Goal: Task Accomplishment & Management: Manage account settings

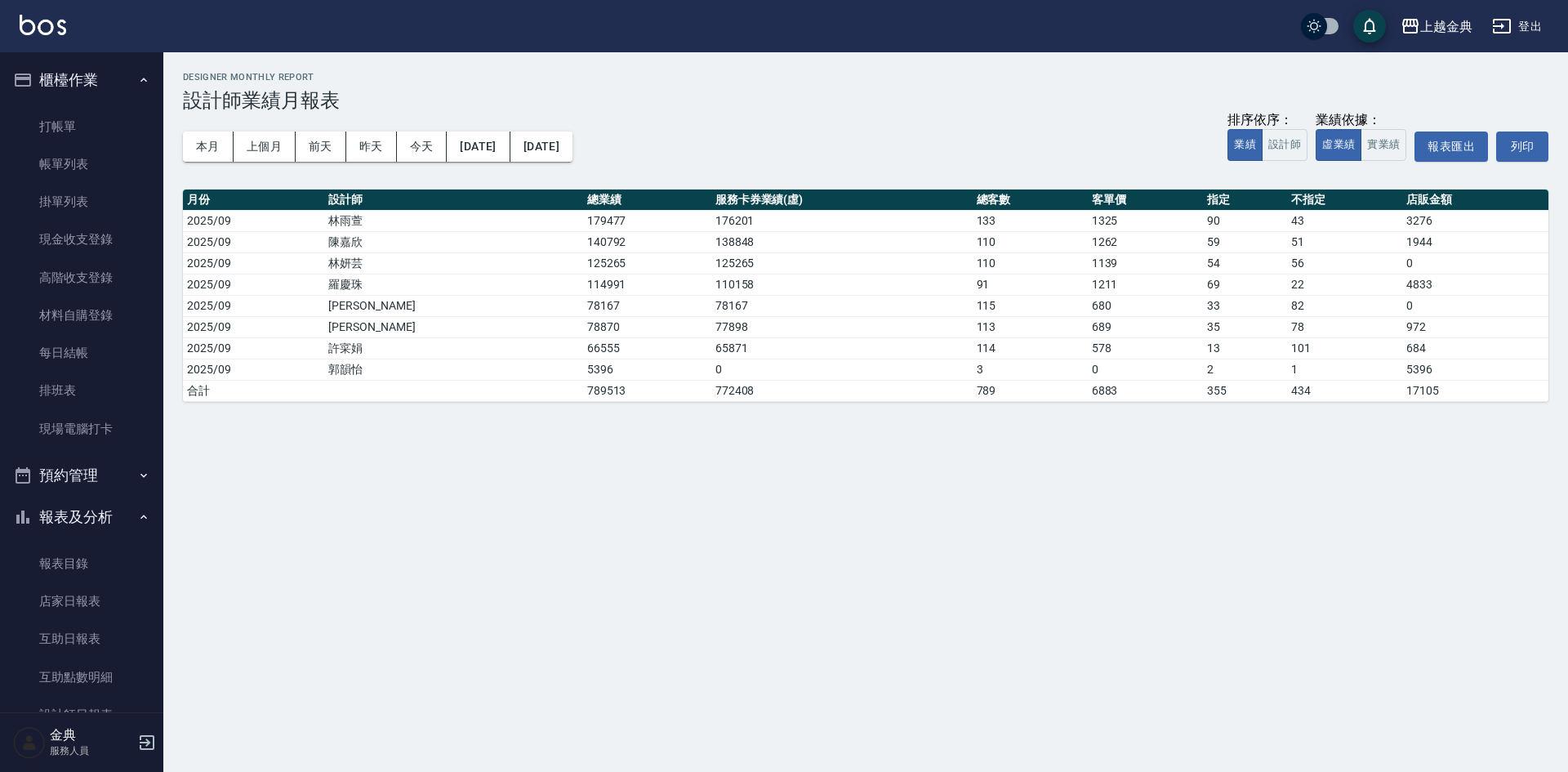
scroll to position [409, 0]
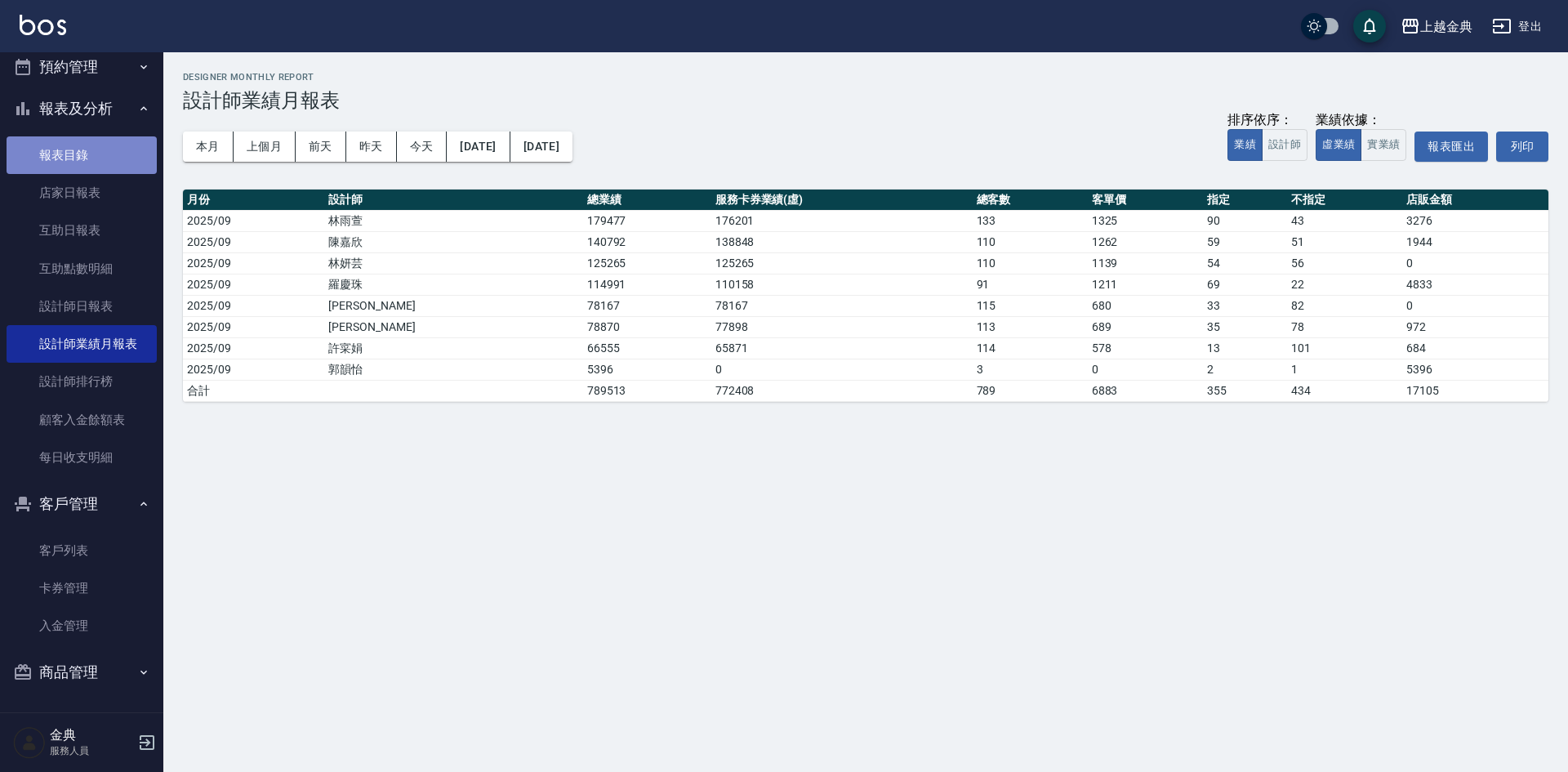
click at [105, 156] on link "報表目錄" at bounding box center [81, 155] width 150 height 38
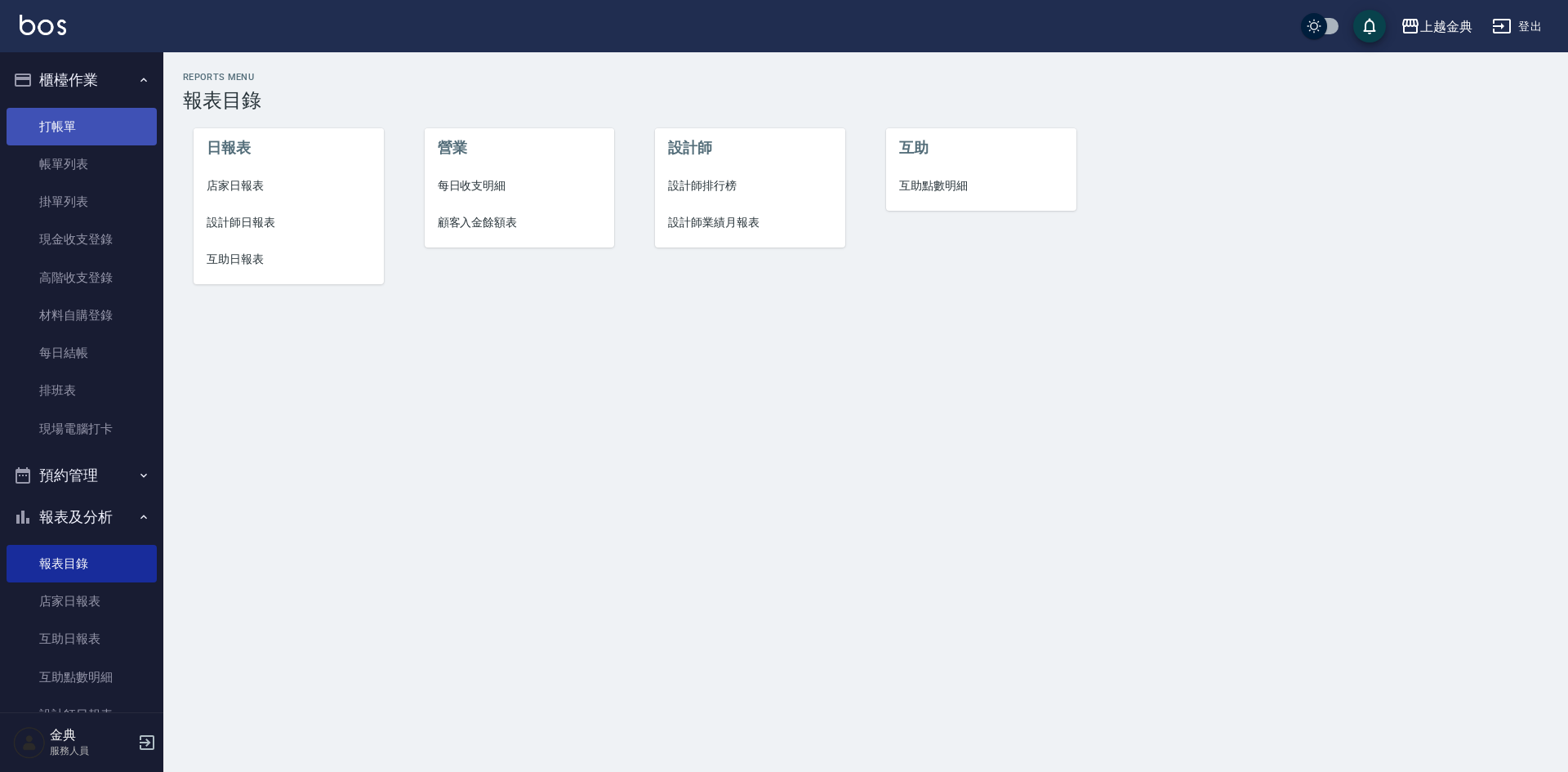
click at [71, 126] on link "打帳單" at bounding box center [81, 127] width 150 height 38
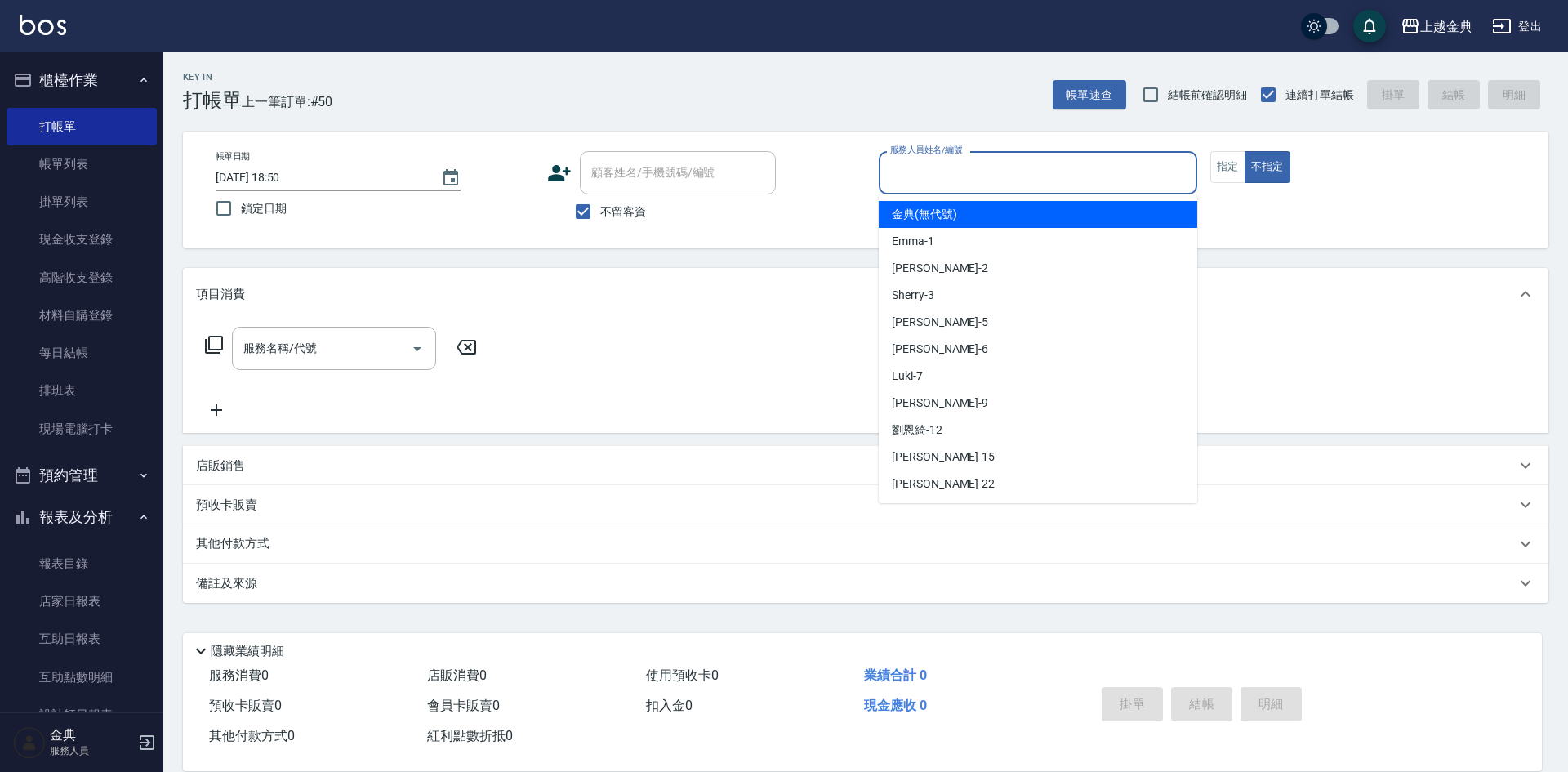
click at [1079, 176] on input "服務人員姓名/編號" at bounding box center [1038, 172] width 304 height 28
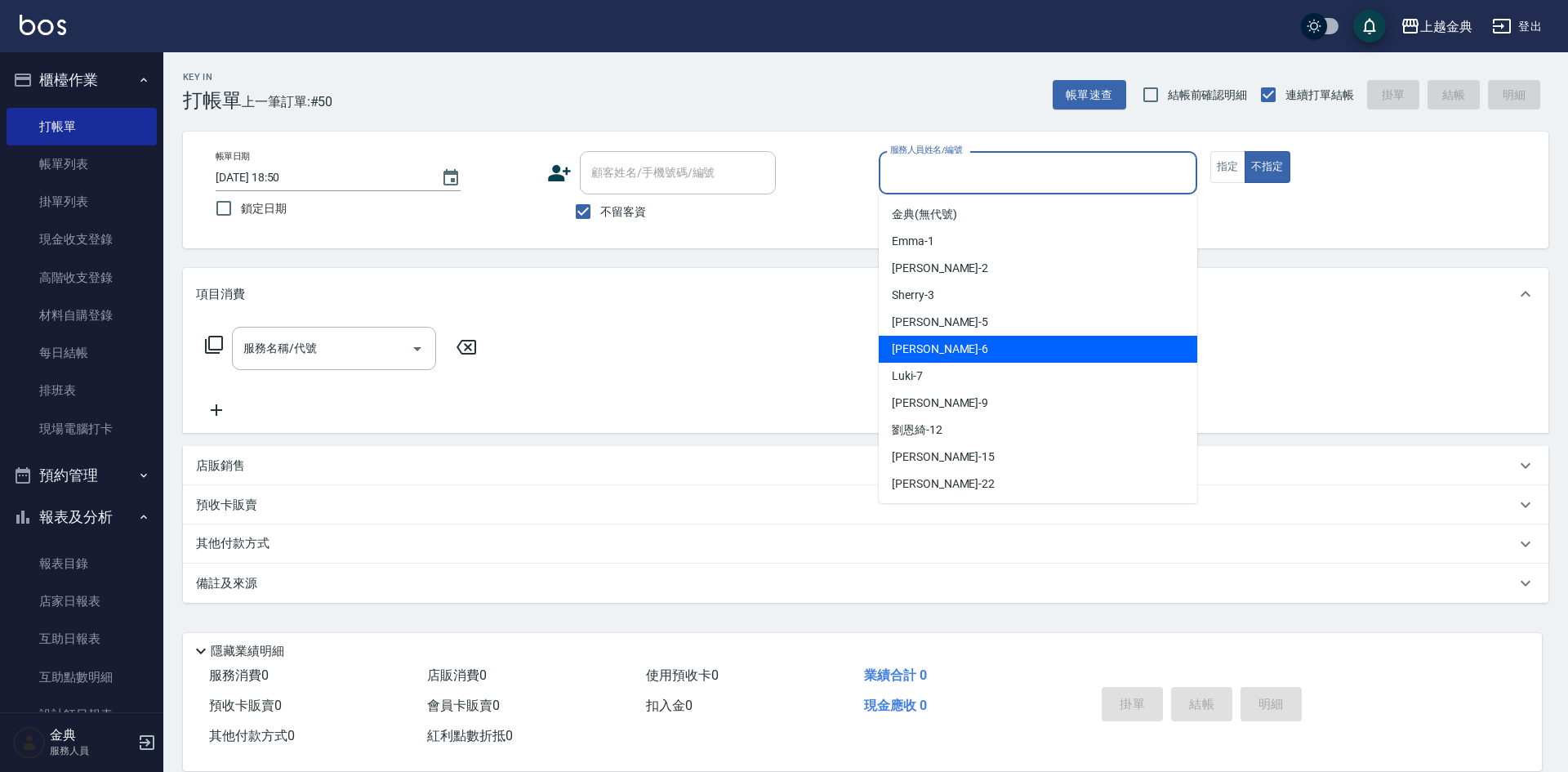
click at [994, 339] on div "[PERSON_NAME] -6" at bounding box center [1038, 349] width 319 height 26
type input "[PERSON_NAME]-6"
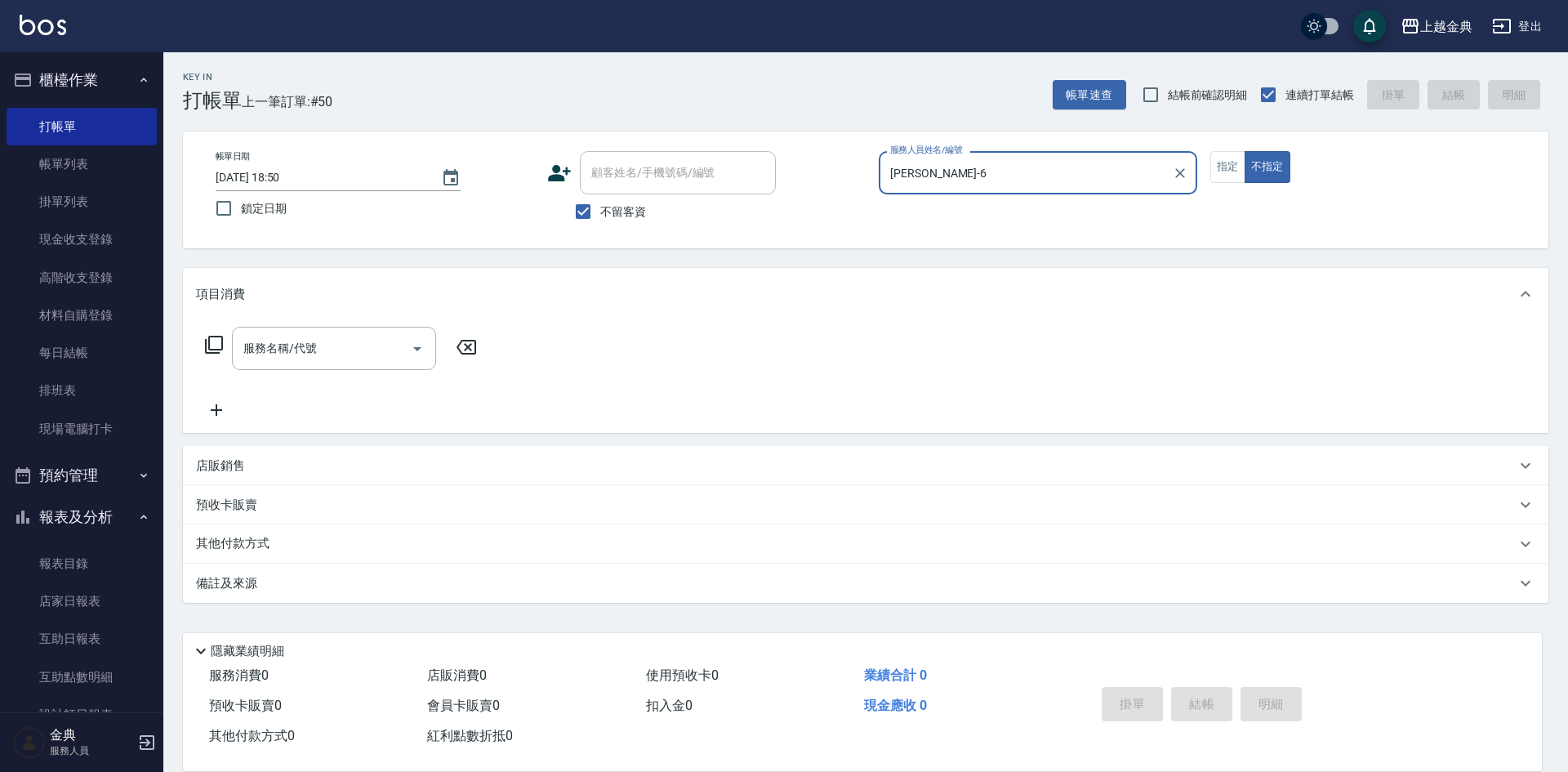
click at [212, 341] on icon at bounding box center [214, 344] width 20 height 20
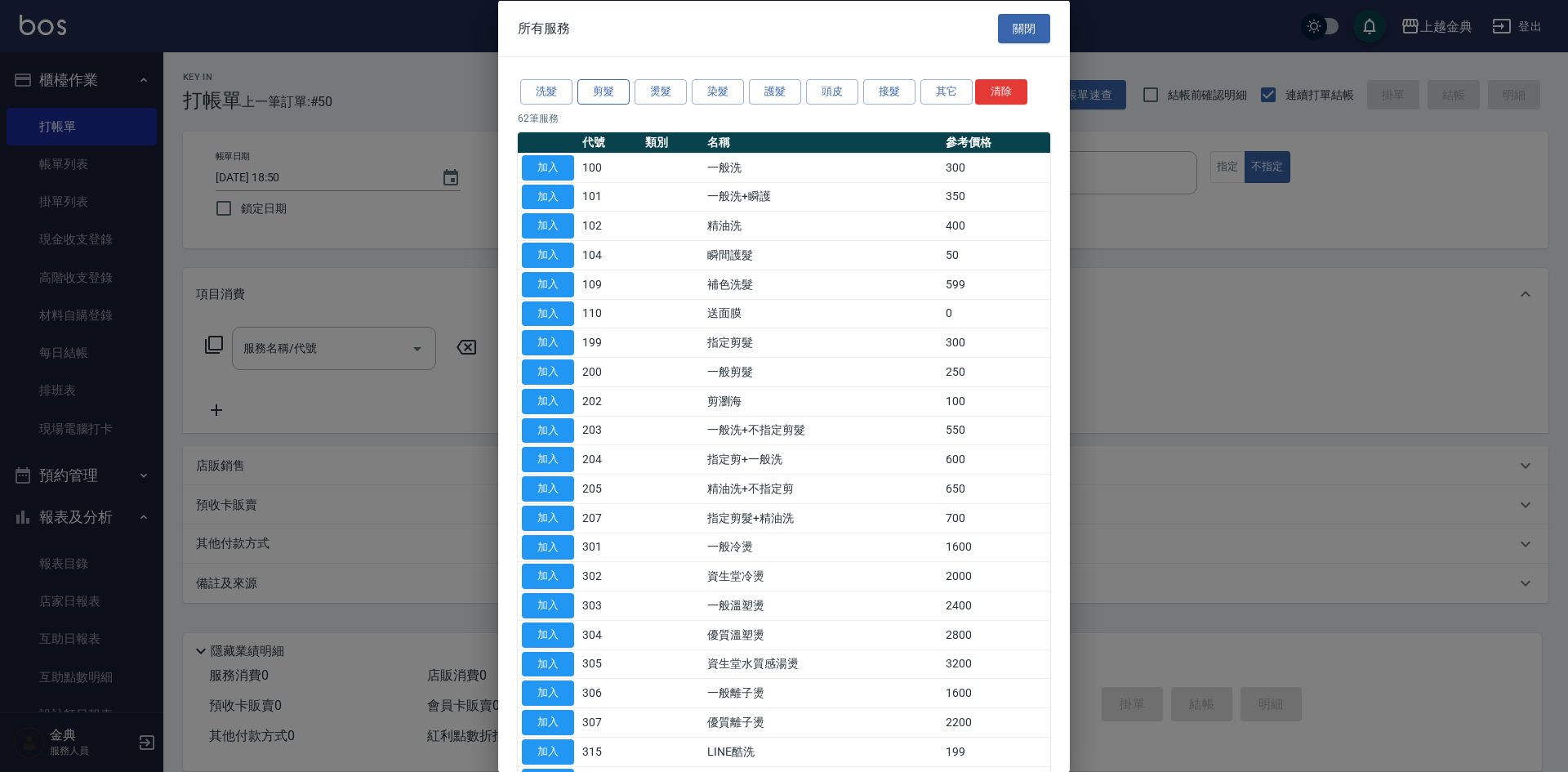
click at [589, 93] on button "剪髮" at bounding box center [603, 92] width 52 height 26
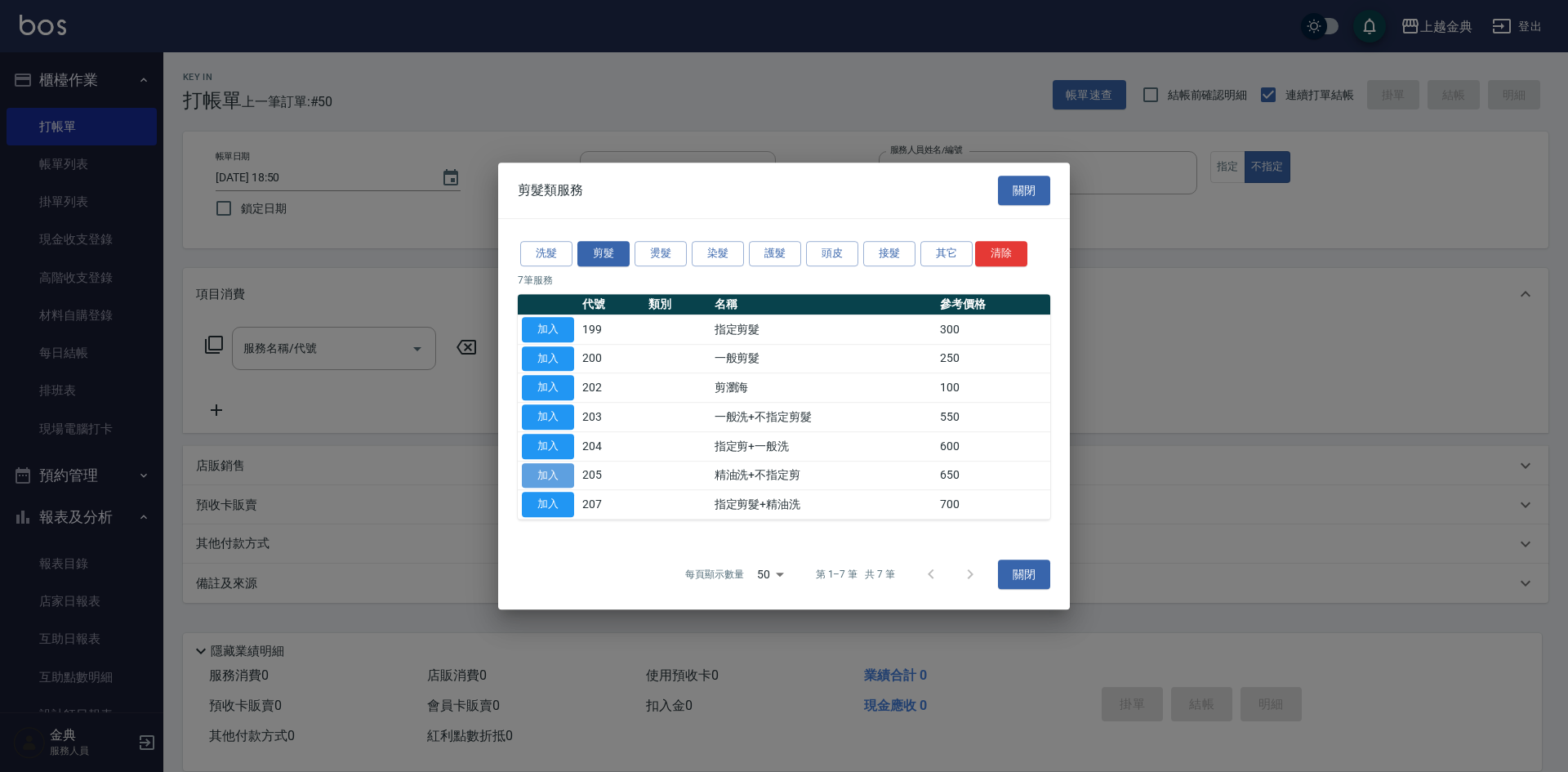
click at [564, 480] on button "加入" at bounding box center [548, 475] width 52 height 26
type input "精油洗+不指定剪(205)"
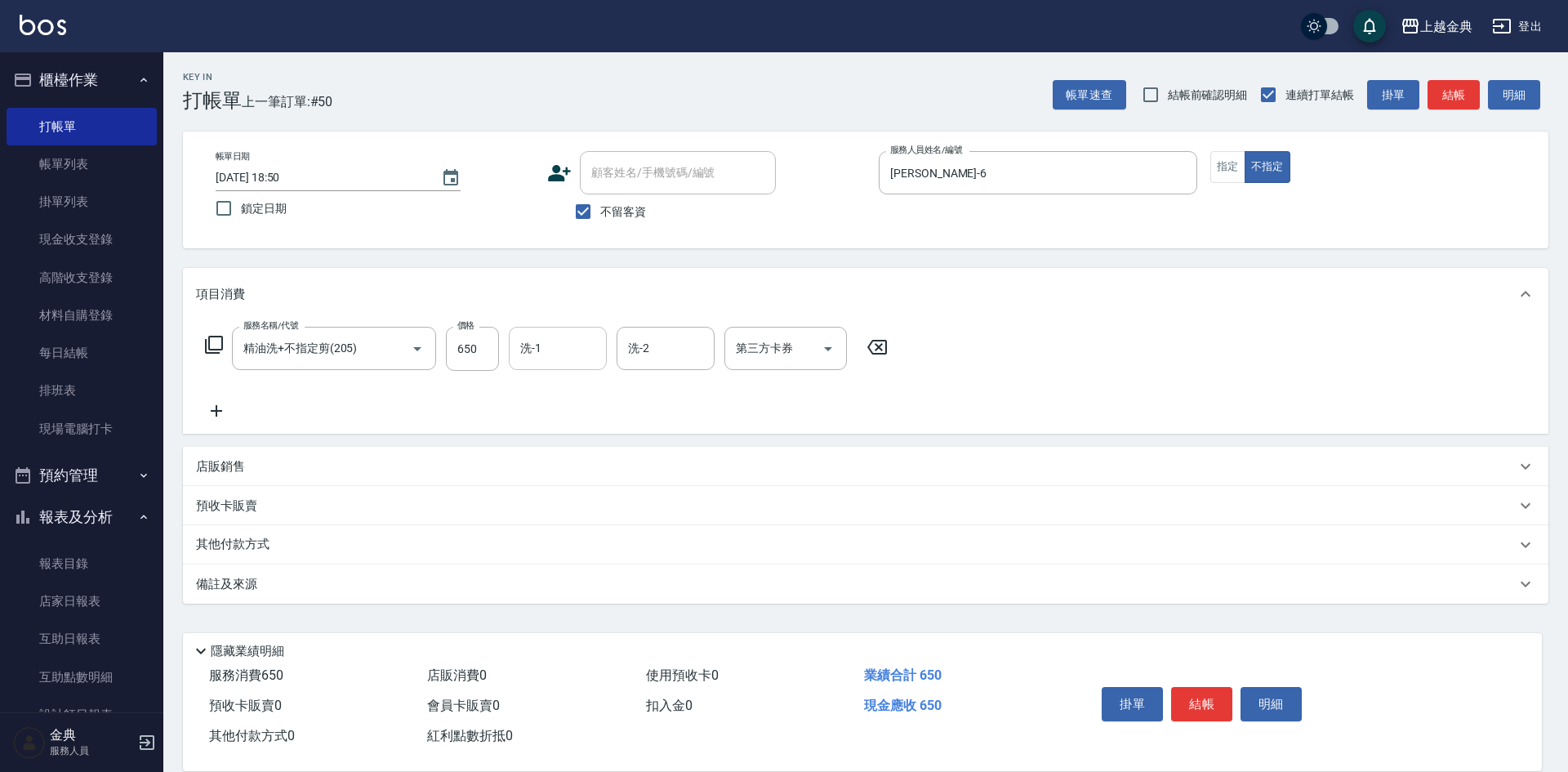
click at [540, 346] on input "洗-1" at bounding box center [558, 348] width 83 height 28
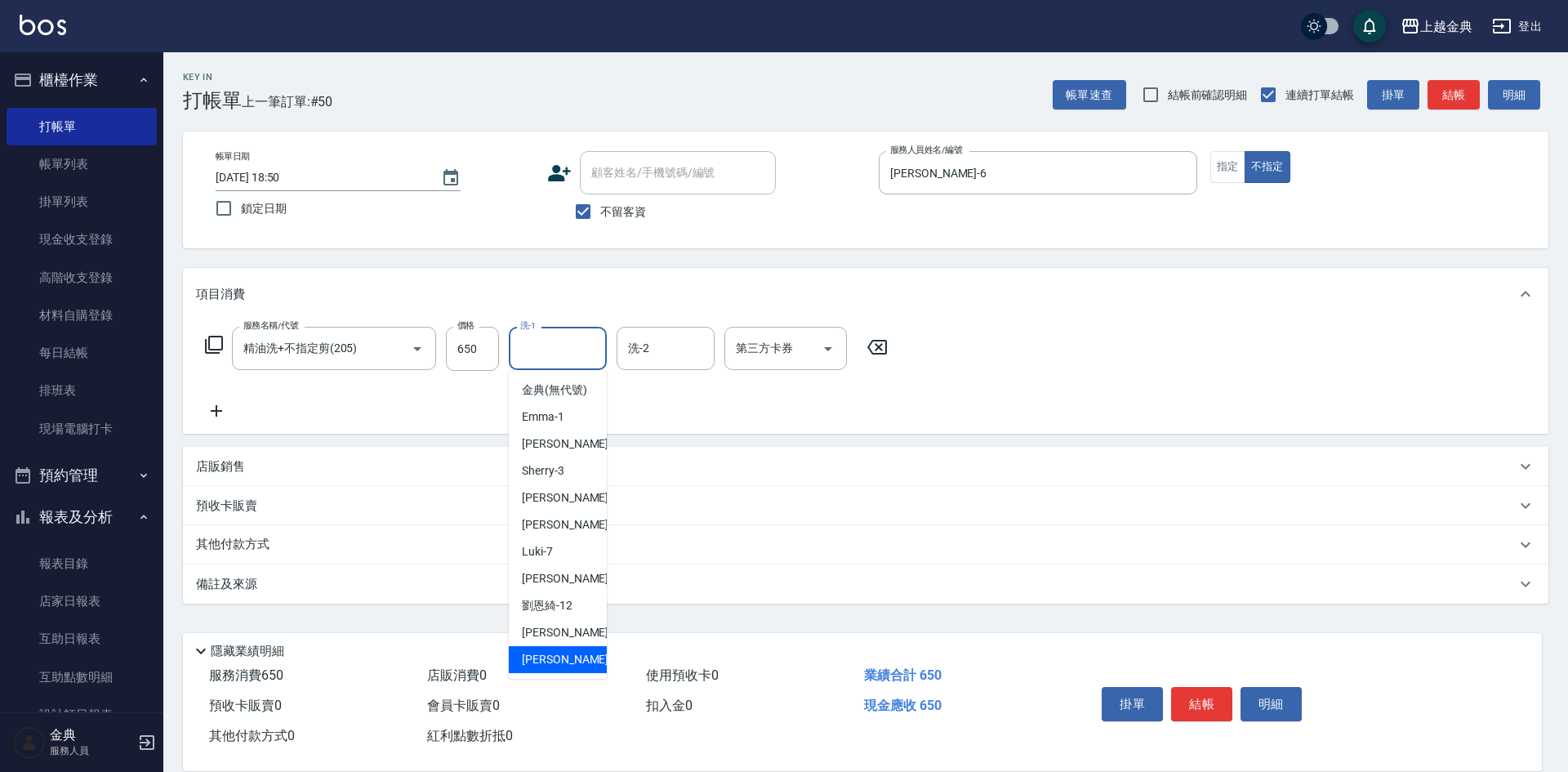
click at [553, 668] on span "[PERSON_NAME] -22" at bounding box center [573, 659] width 103 height 17
type input "[PERSON_NAME]-22"
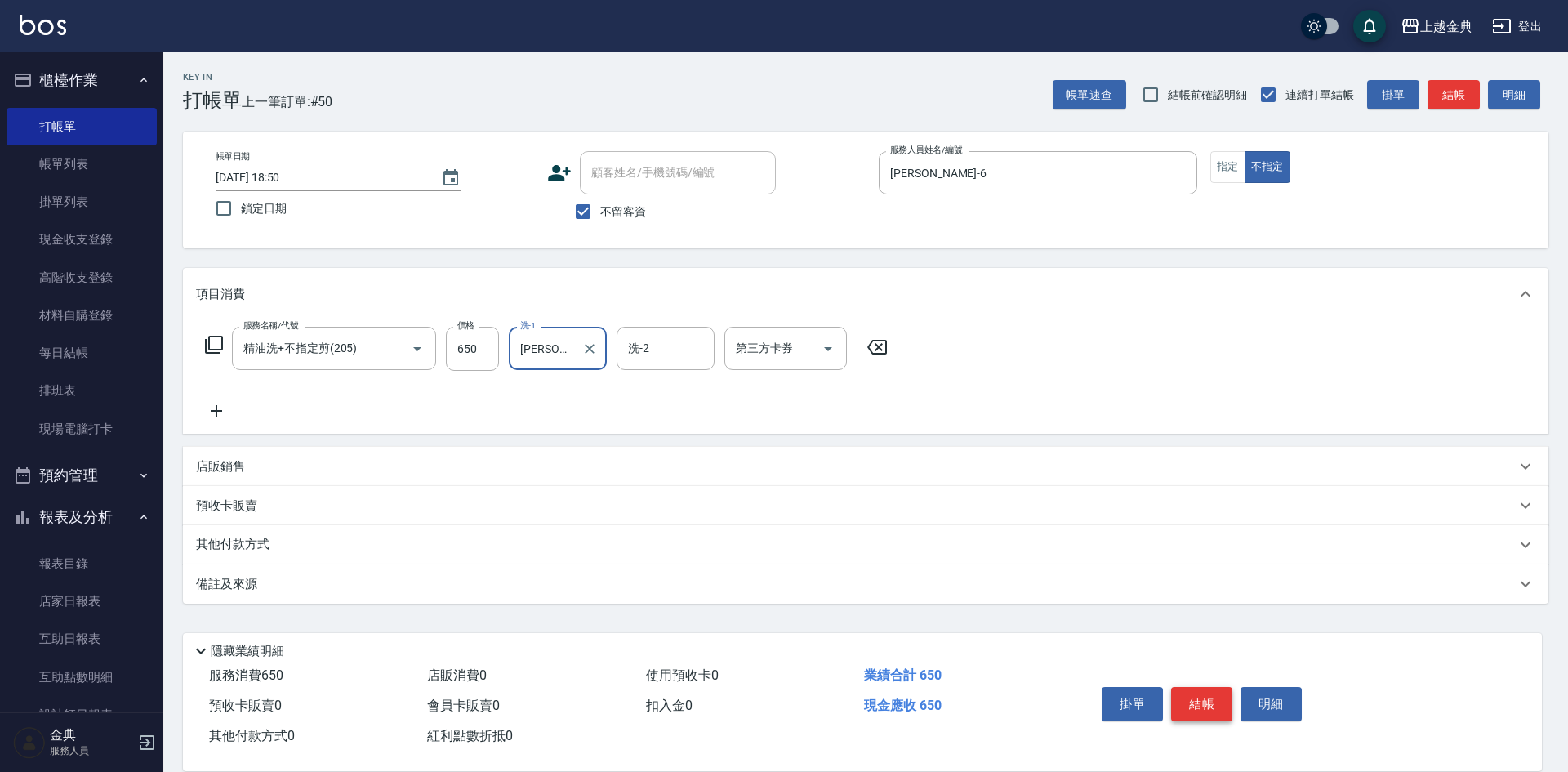
click at [1199, 693] on button "結帳" at bounding box center [1202, 704] width 62 height 34
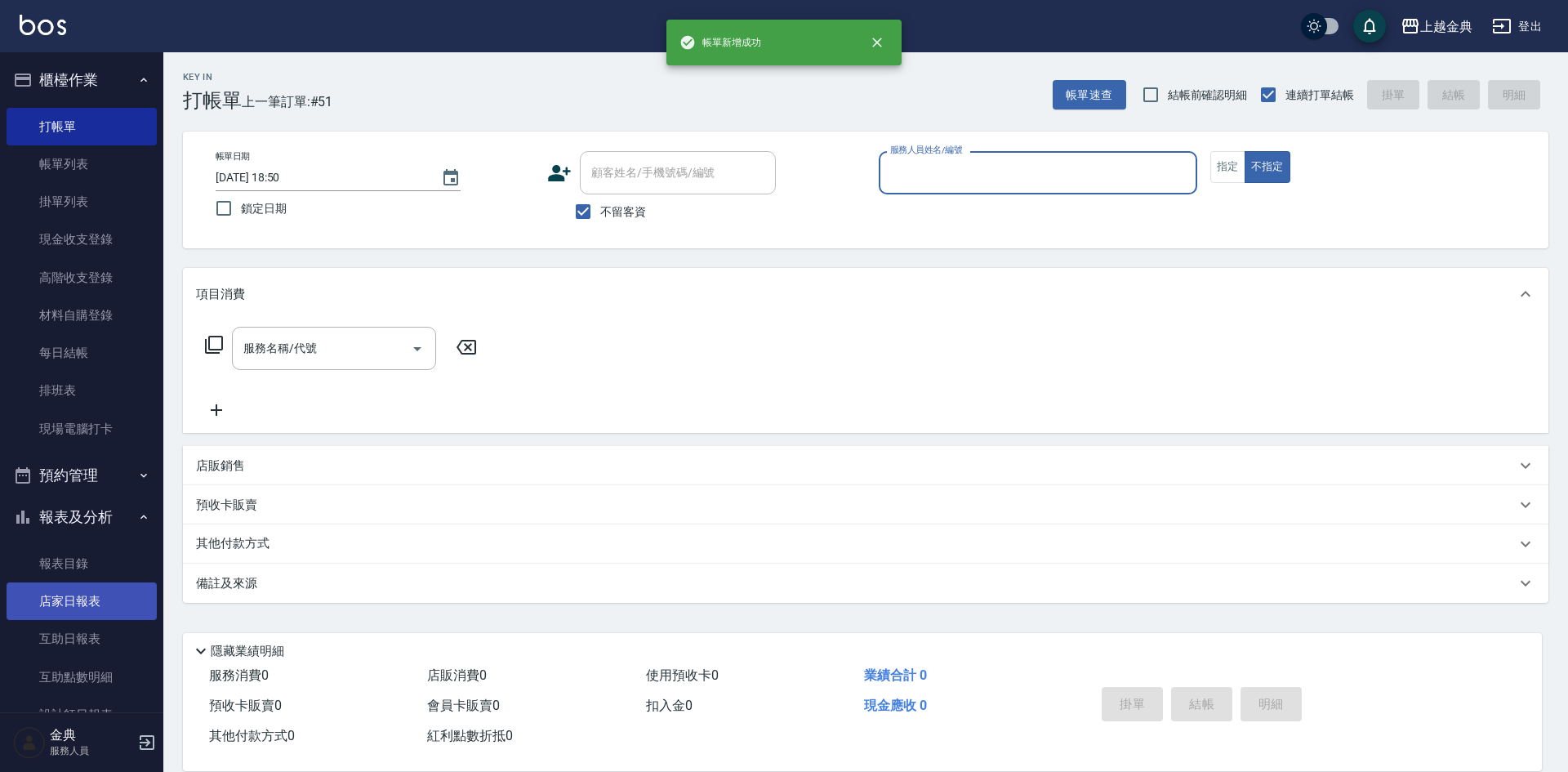
click at [69, 612] on link "店家日報表" at bounding box center [81, 601] width 150 height 38
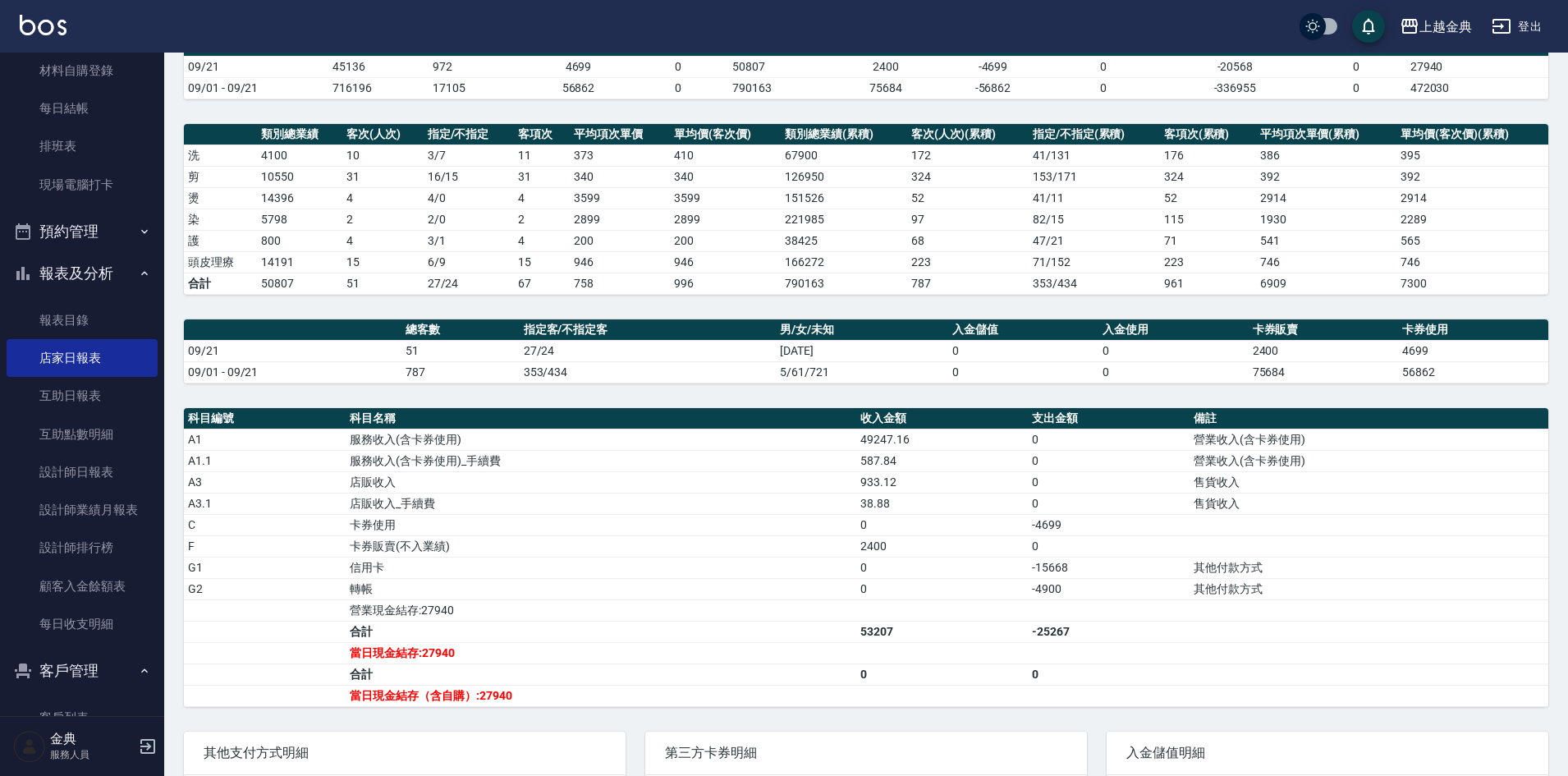
scroll to position [288, 0]
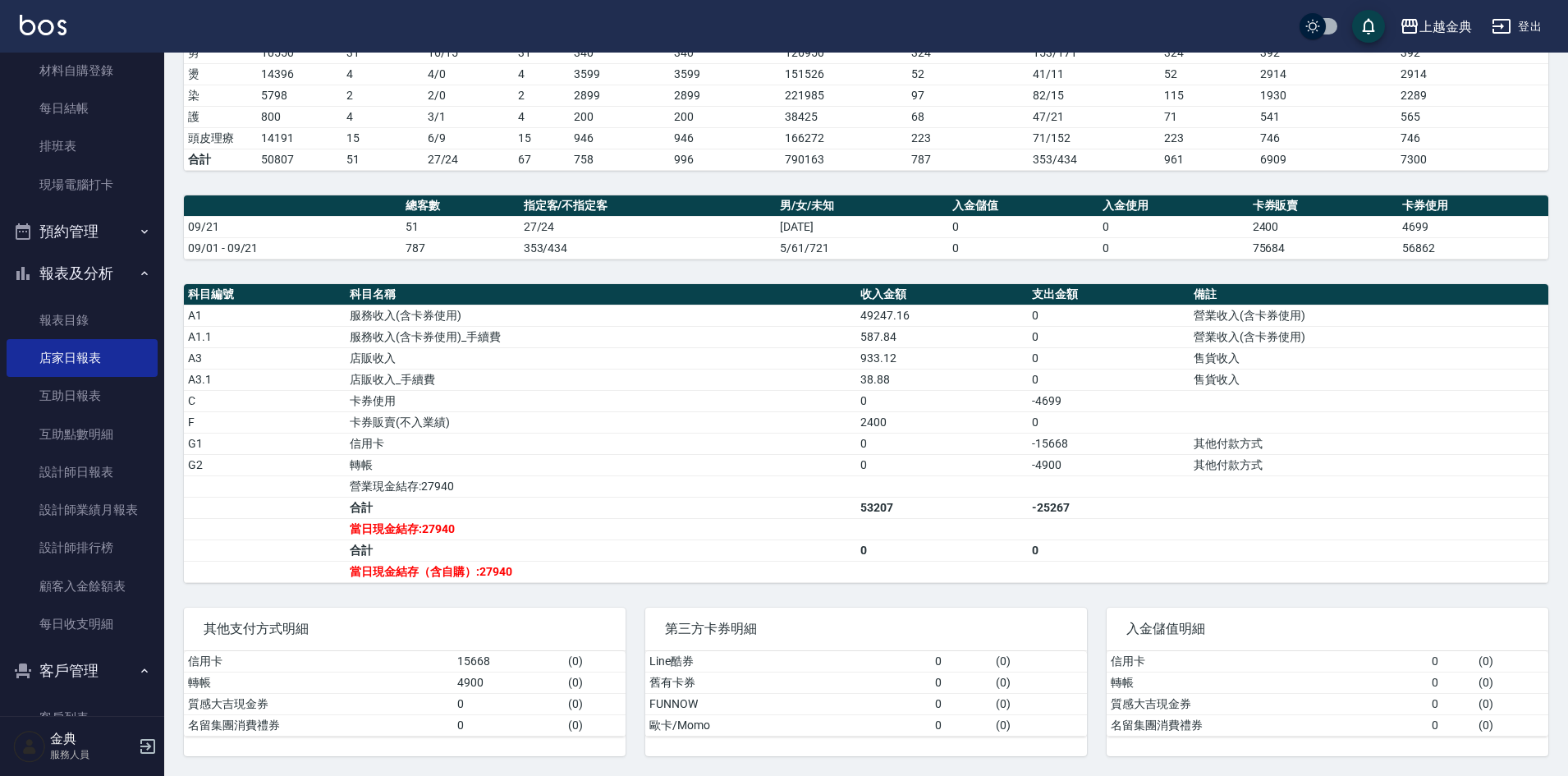
click at [943, 596] on div "第三方卡券明細 Line酷券 0 ( 0 ) 舊有卡券 0 ( 0 ) FUNNOW 0 ( 0 ) 歐卡/Momo 0 ( 0 )" at bounding box center [856, 671] width 461 height 168
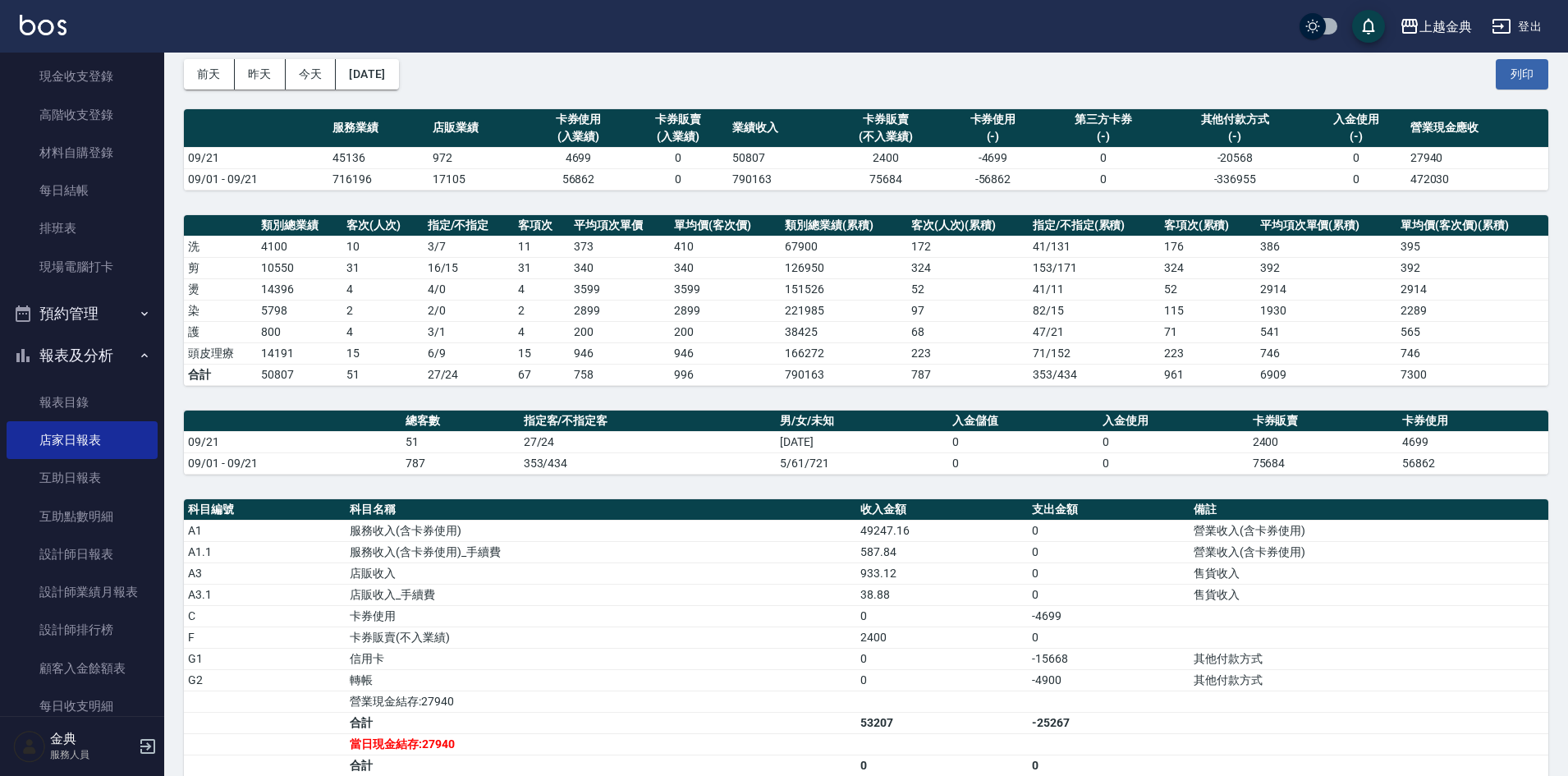
scroll to position [0, 0]
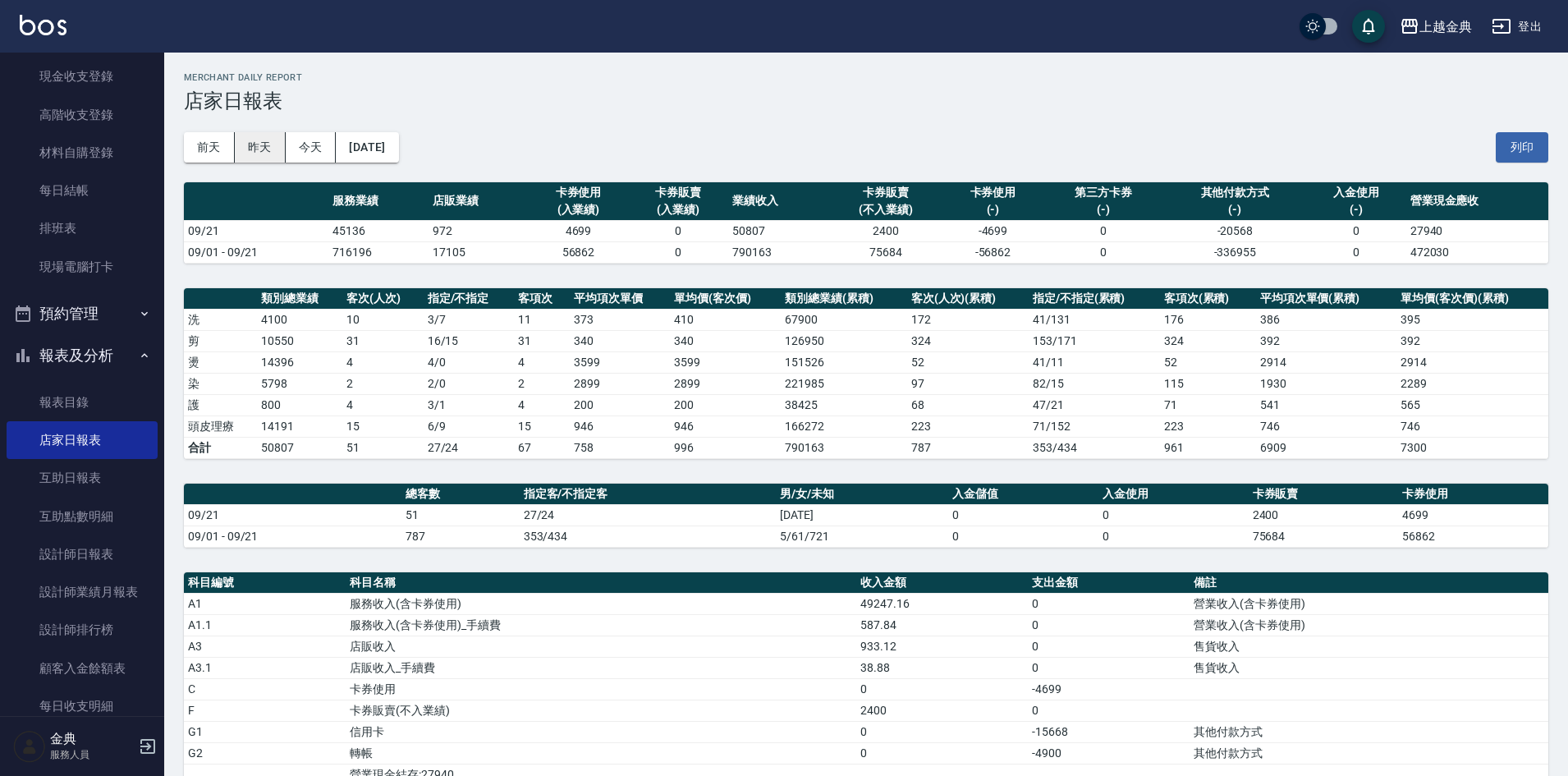
click at [254, 146] on button "昨天" at bounding box center [261, 147] width 51 height 30
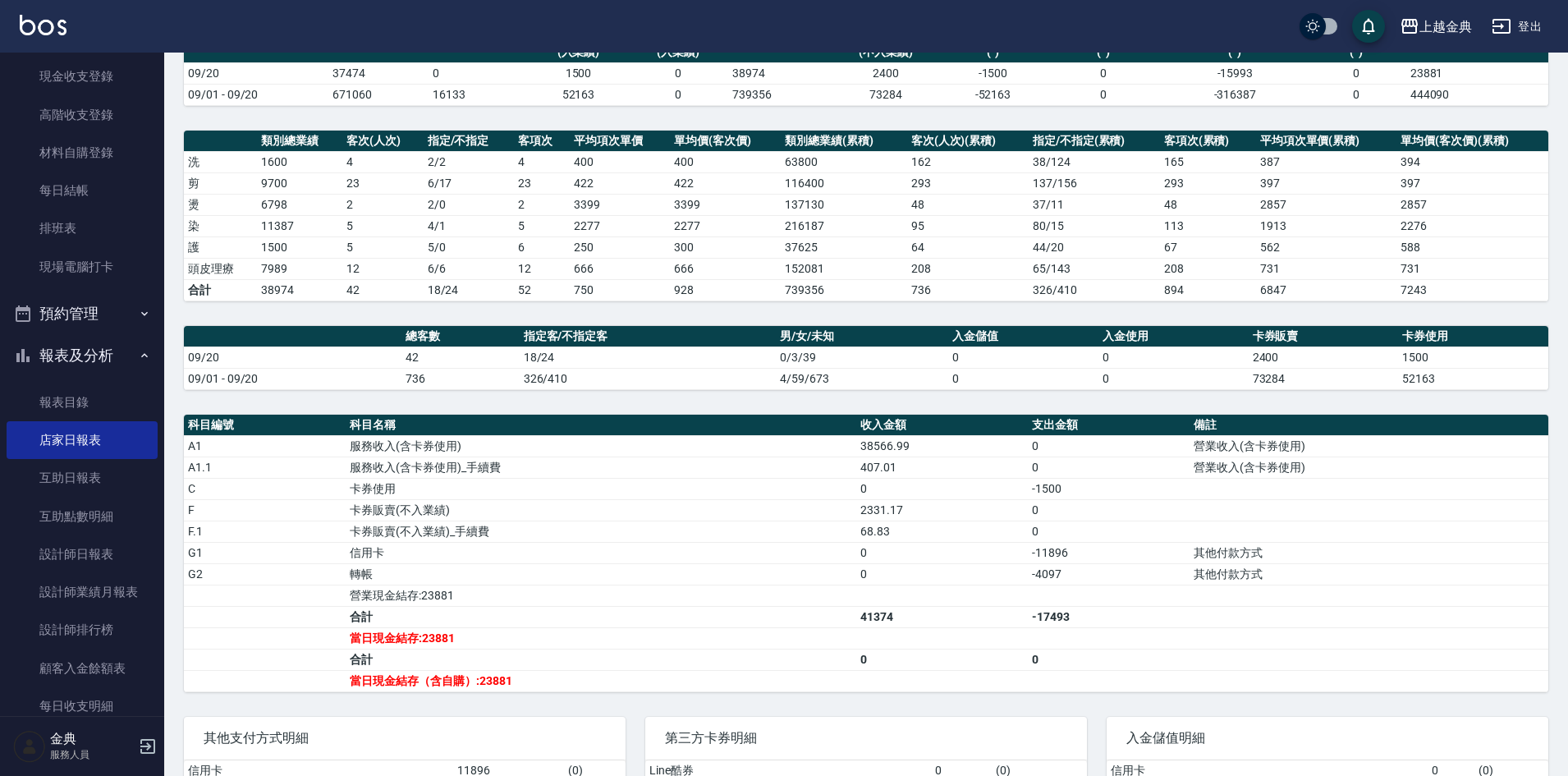
scroll to position [165, 0]
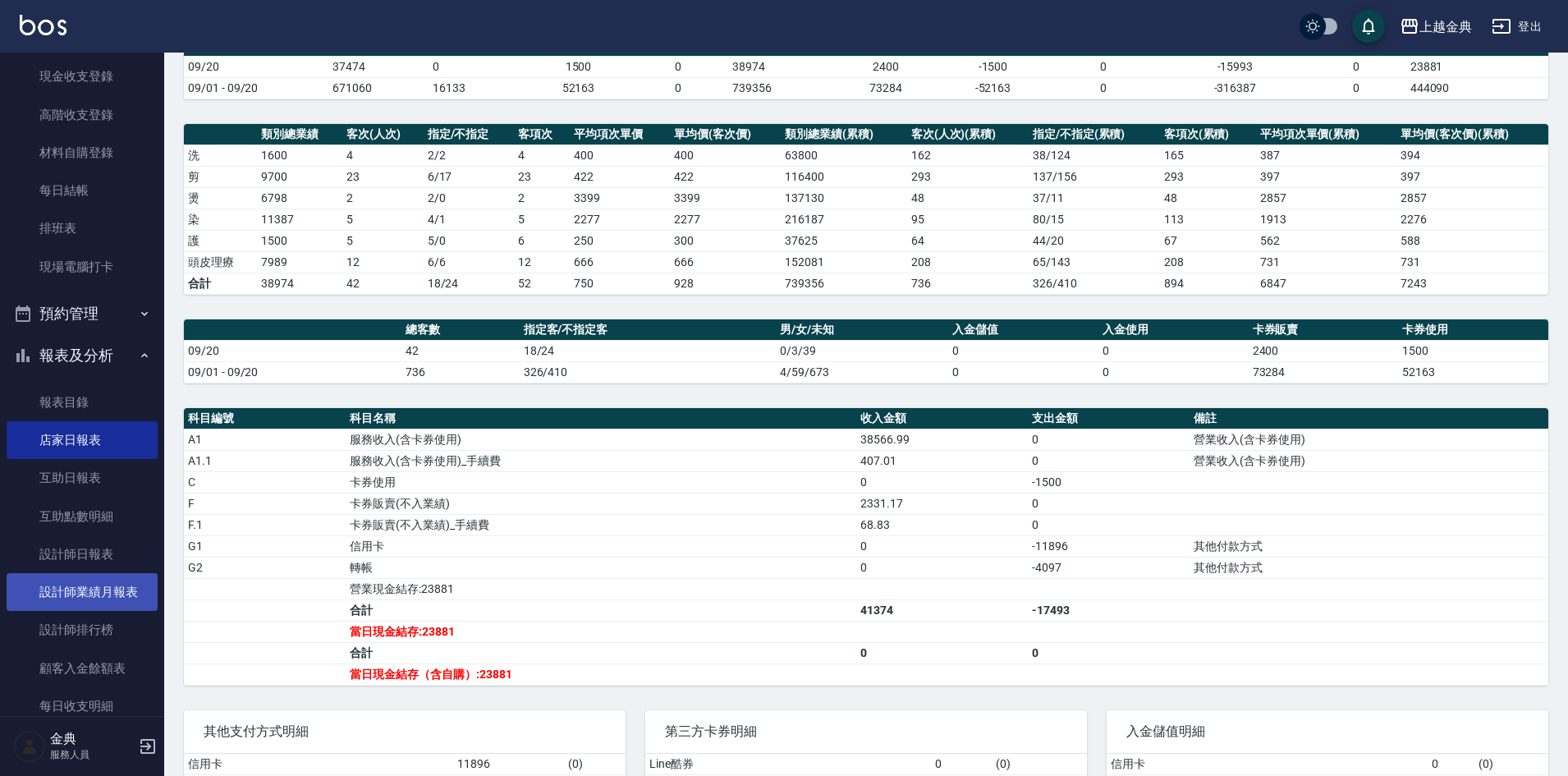
click at [51, 592] on link "設計師業績月報表" at bounding box center [82, 592] width 151 height 38
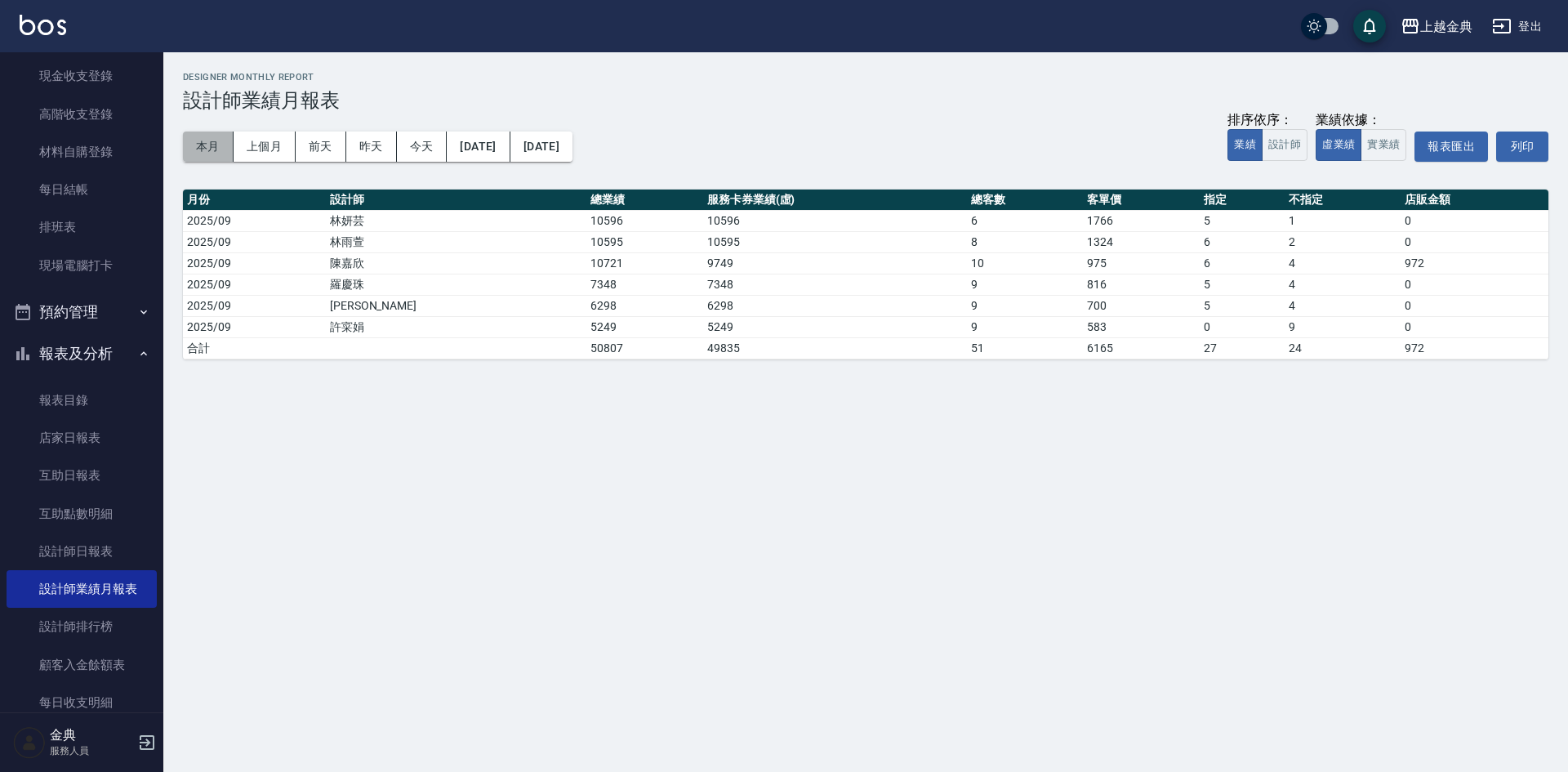
click at [192, 137] on button "本月" at bounding box center [208, 147] width 51 height 30
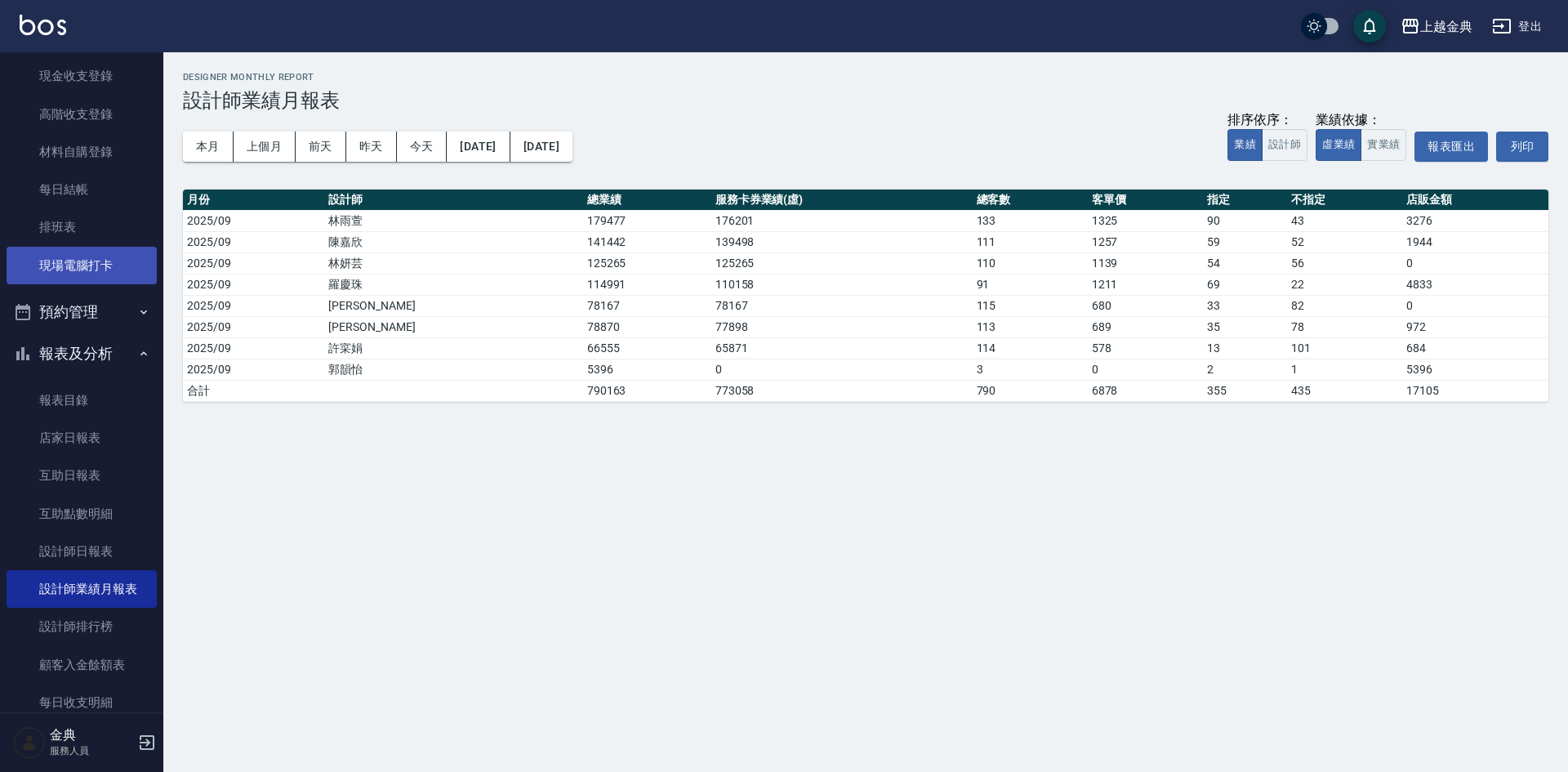
click at [98, 261] on link "現場電腦打卡" at bounding box center [81, 266] width 150 height 38
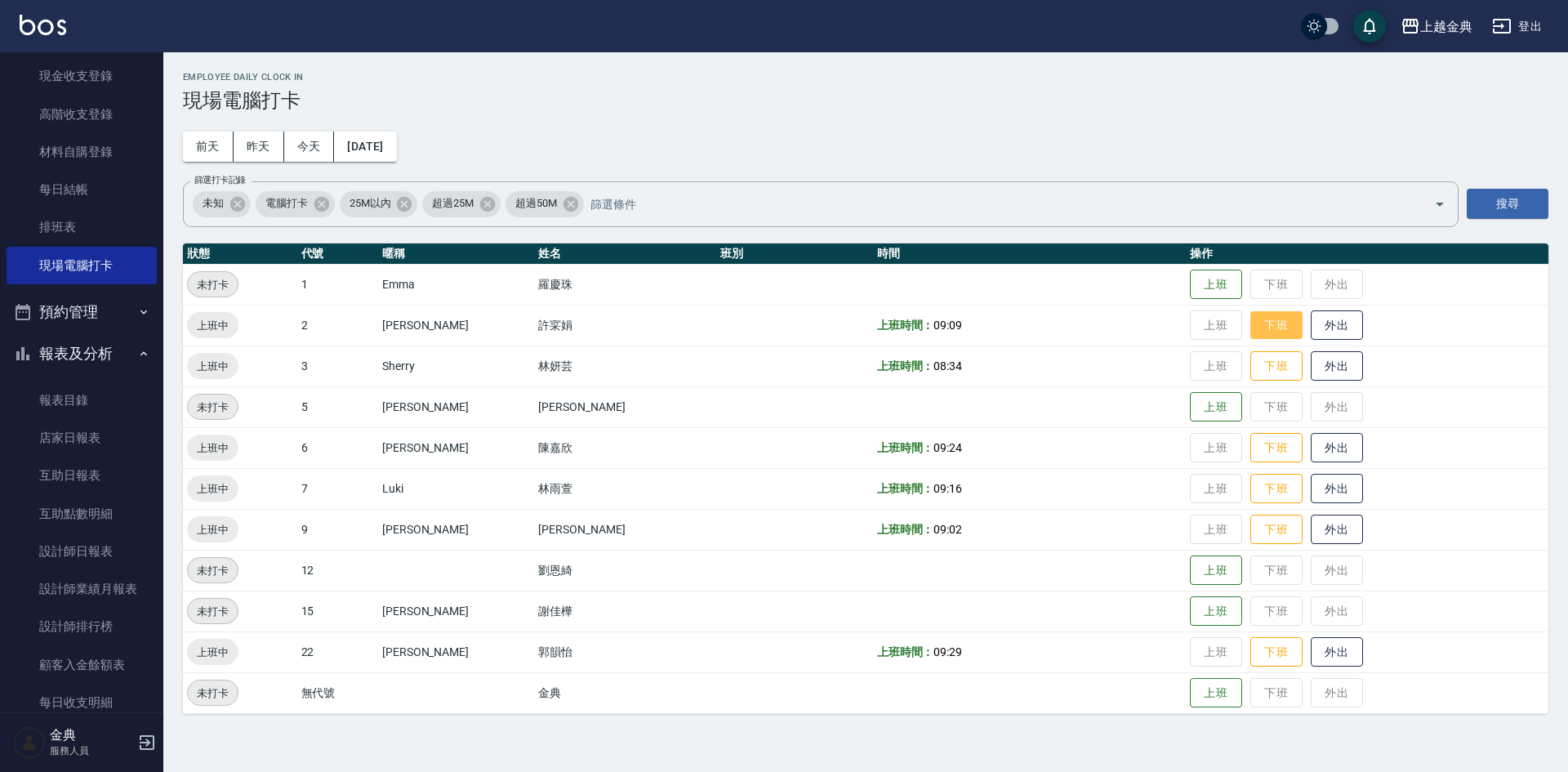
click at [1251, 332] on button "下班" at bounding box center [1277, 325] width 52 height 28
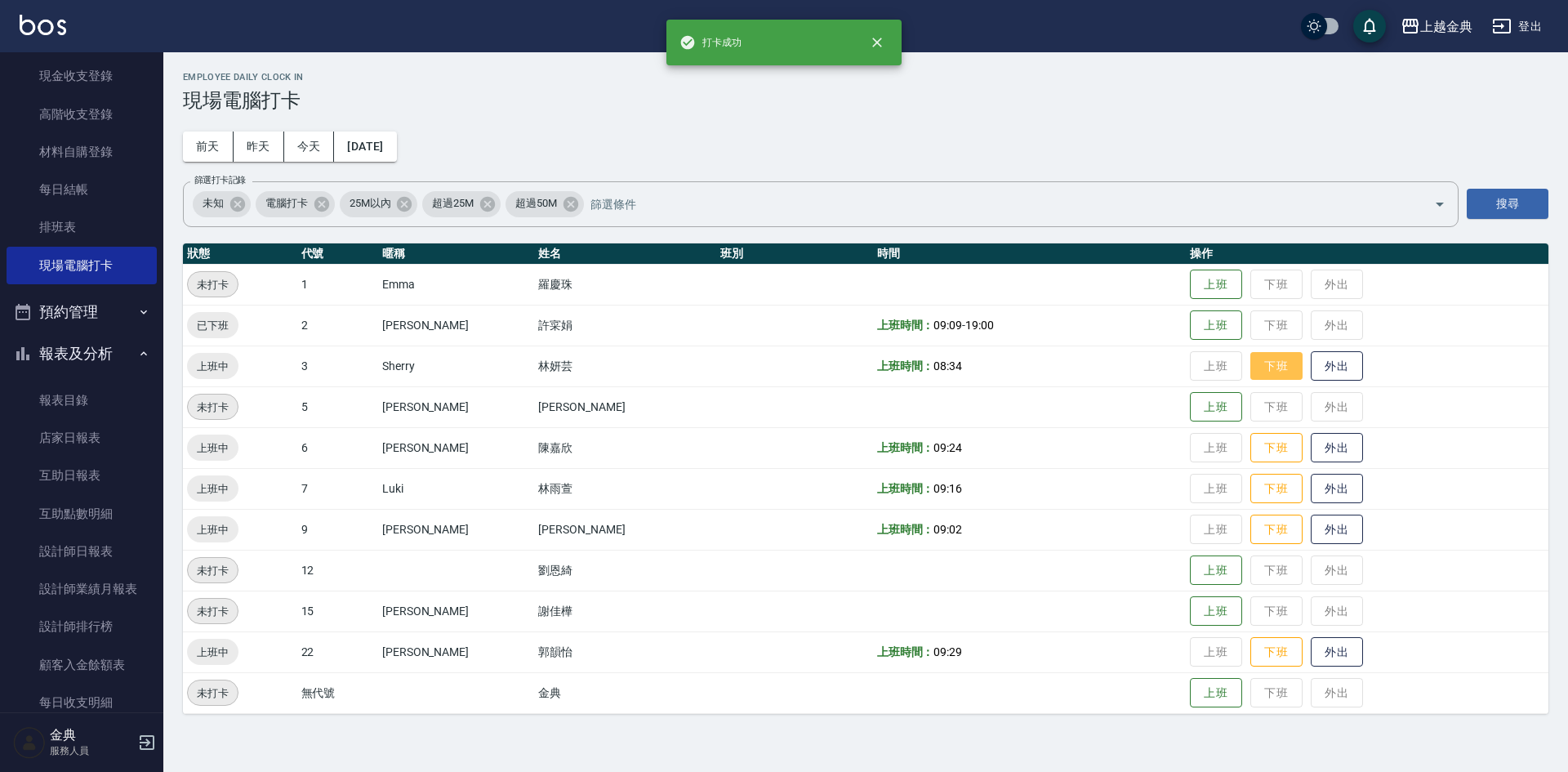
click at [1251, 360] on button "下班" at bounding box center [1277, 366] width 52 height 28
click at [1259, 449] on button "下班" at bounding box center [1277, 447] width 52 height 28
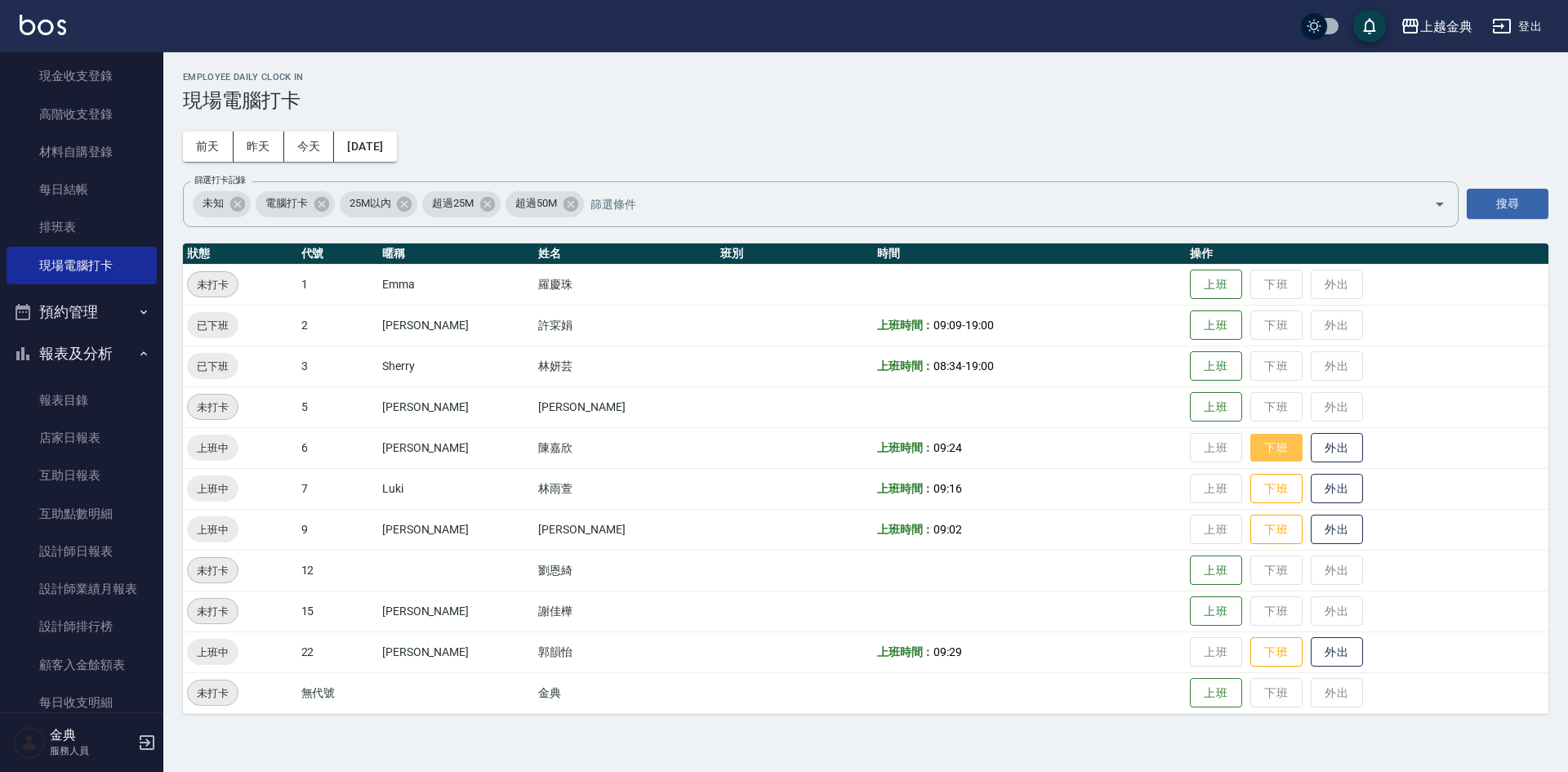
click at [1259, 449] on button "下班" at bounding box center [1277, 447] width 52 height 28
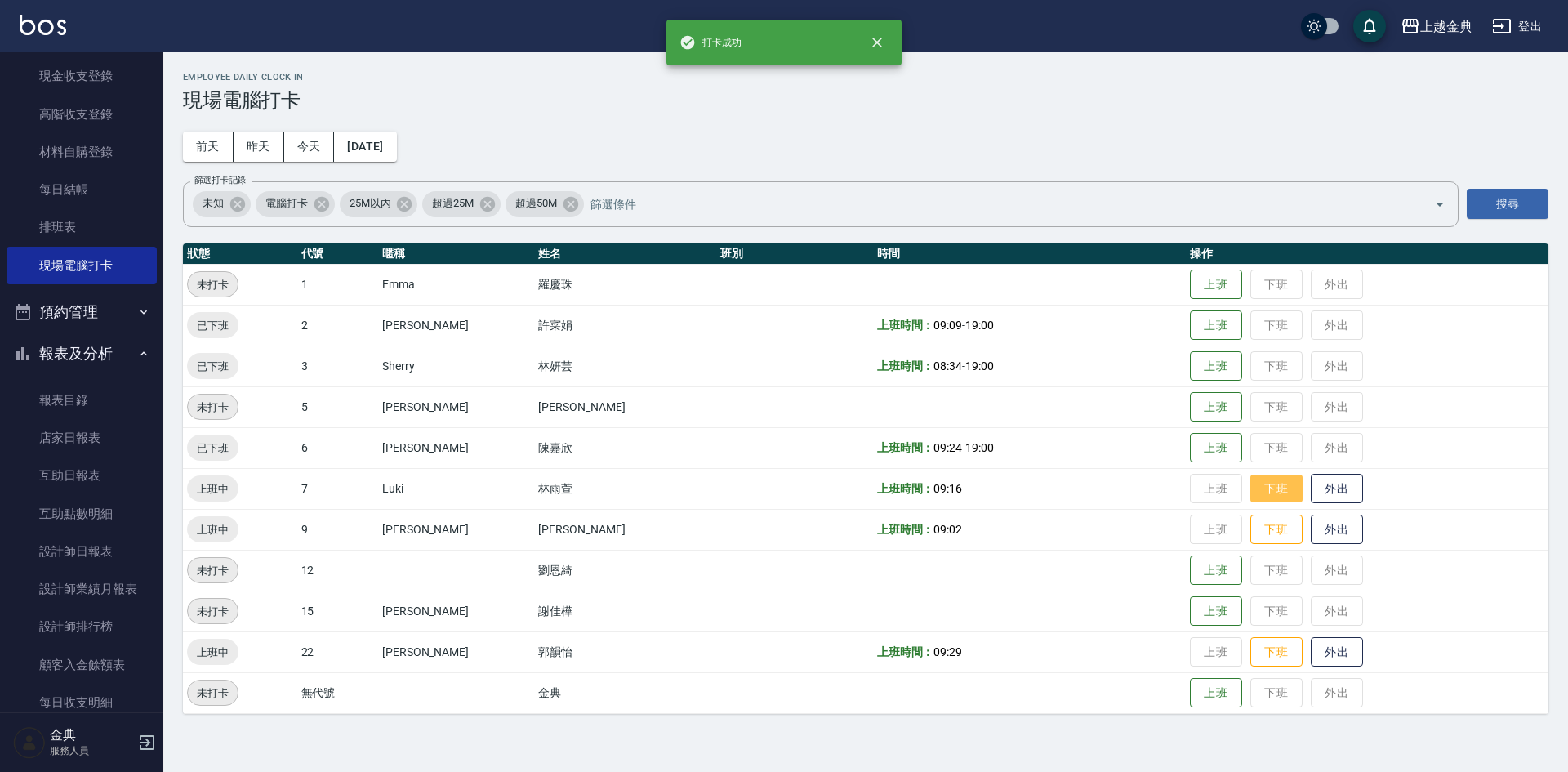
click at [1261, 488] on button "下班" at bounding box center [1277, 488] width 52 height 28
click at [1258, 518] on button "下班" at bounding box center [1277, 530] width 52 height 28
click at [1263, 651] on button "下班" at bounding box center [1277, 652] width 52 height 28
